Goal: Navigation & Orientation: Find specific page/section

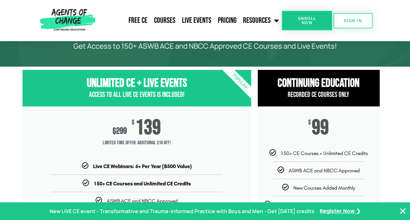
scroll to position [34, 0]
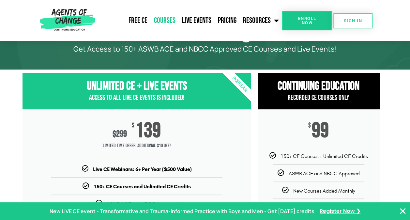
click at [167, 20] on link "Courses" at bounding box center [164, 20] width 28 height 16
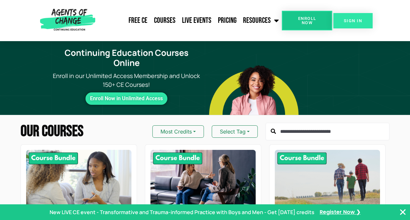
click at [358, 16] on link "SIGN IN" at bounding box center [352, 20] width 39 height 15
